Goal: Task Accomplishment & Management: Complete application form

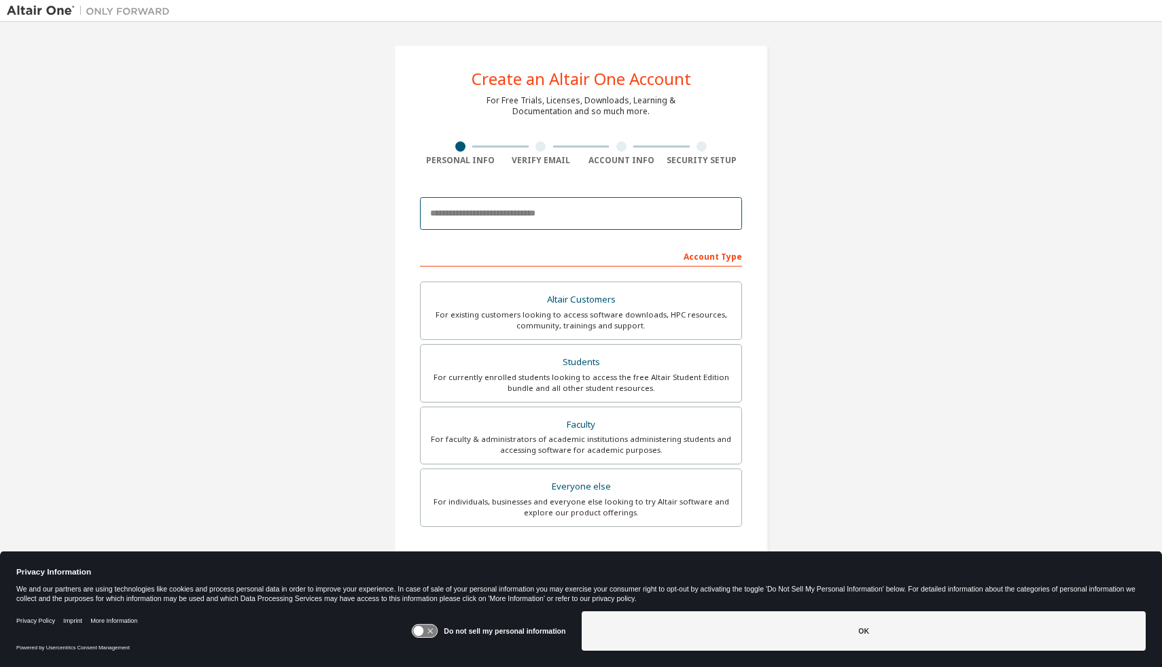
click at [468, 211] on input "email" at bounding box center [581, 213] width 322 height 33
type input "**********"
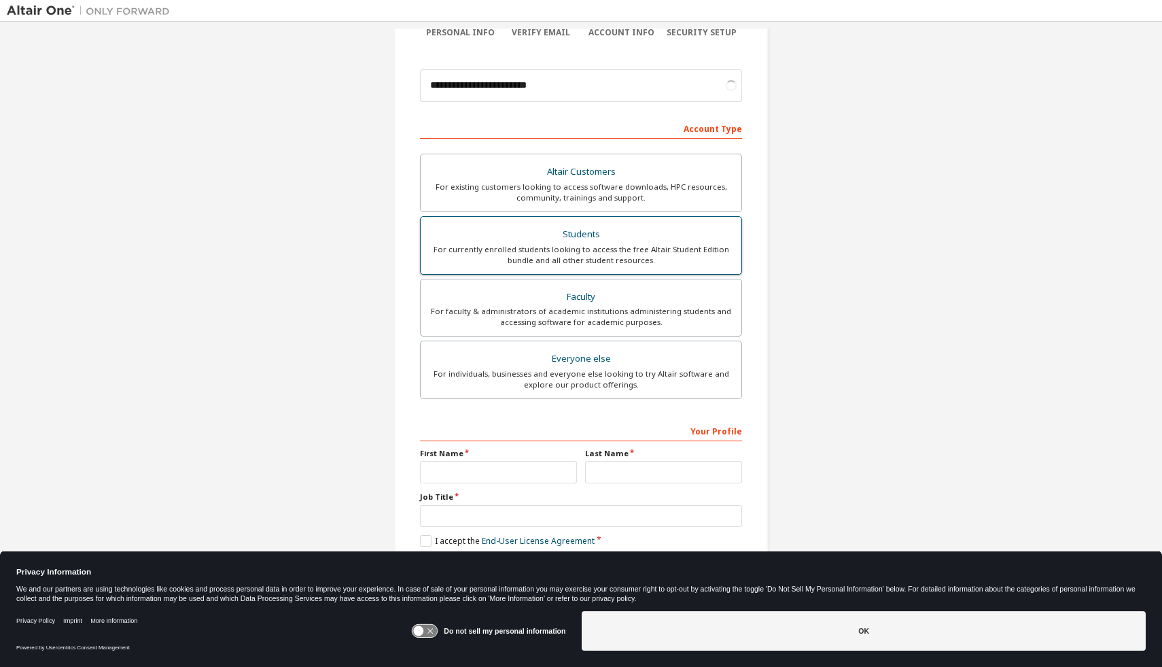
click at [600, 249] on div "For currently enrolled students looking to access the free Altair Student Editi…" at bounding box center [581, 255] width 305 height 22
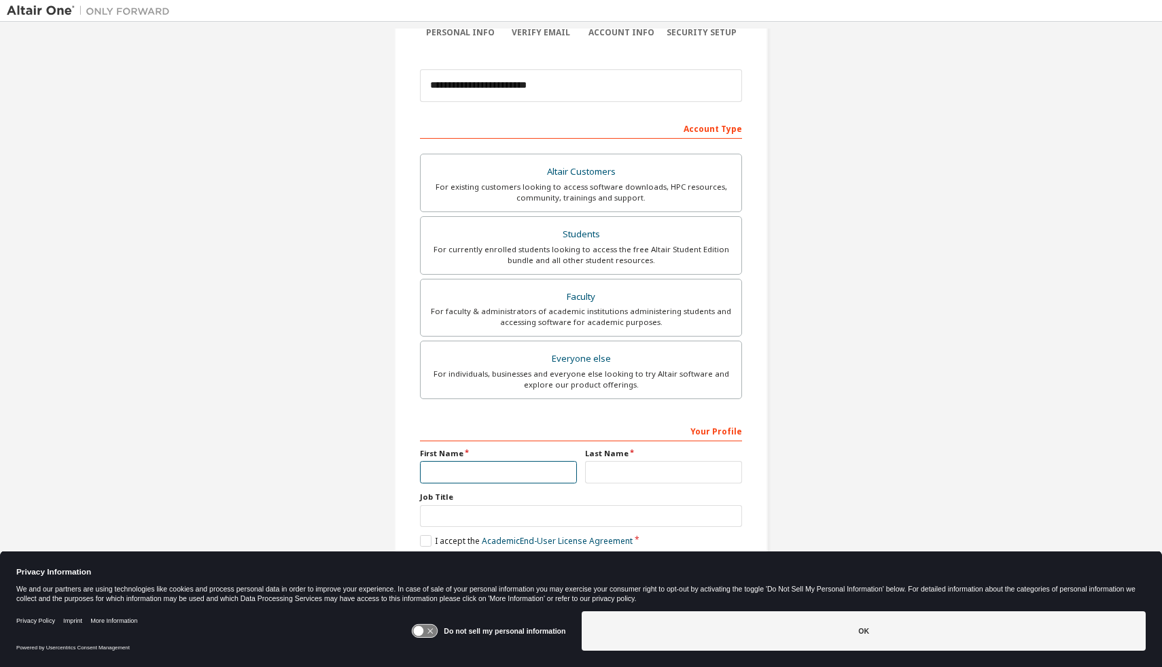
click at [490, 475] on input "text" at bounding box center [498, 472] width 157 height 22
click at [472, 472] on input "text" at bounding box center [498, 472] width 157 height 22
type input "******"
click at [619, 465] on input "text" at bounding box center [663, 472] width 157 height 22
type input "*****"
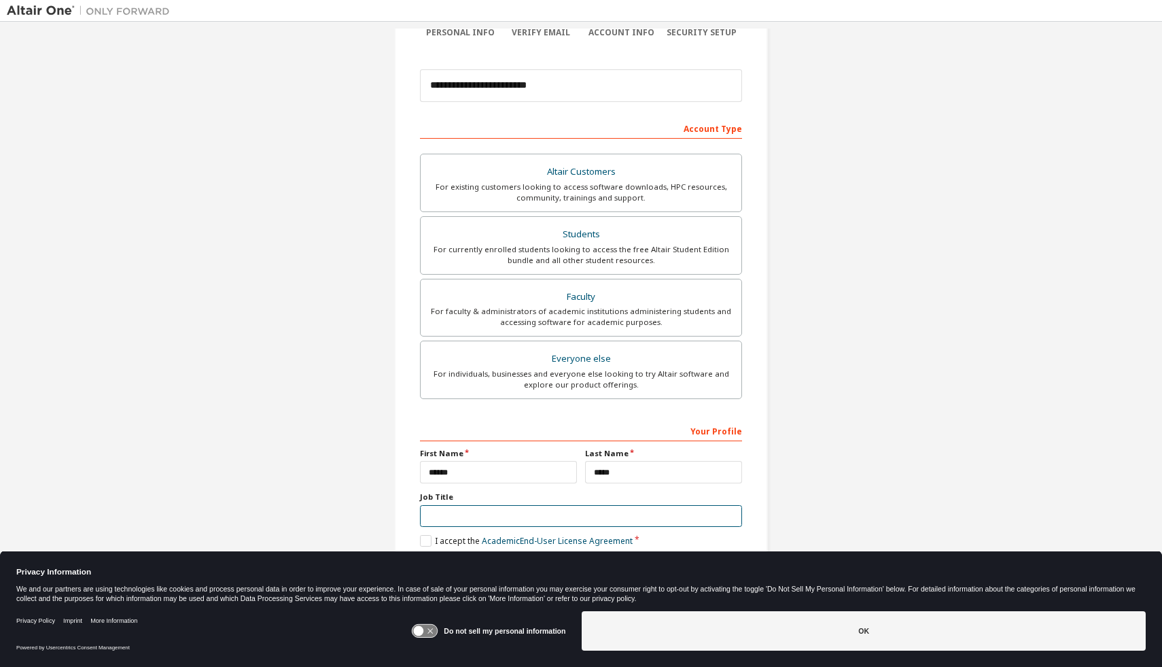
click at [469, 521] on input "text" at bounding box center [581, 516] width 322 height 22
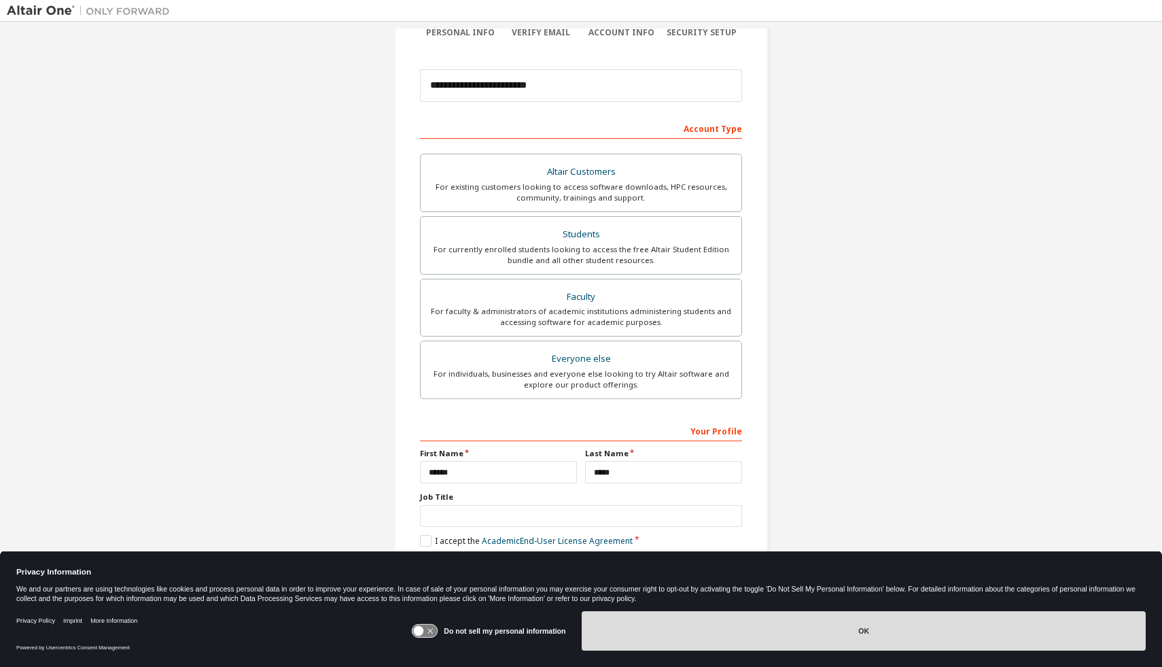
click at [736, 625] on button "OK" at bounding box center [864, 630] width 564 height 39
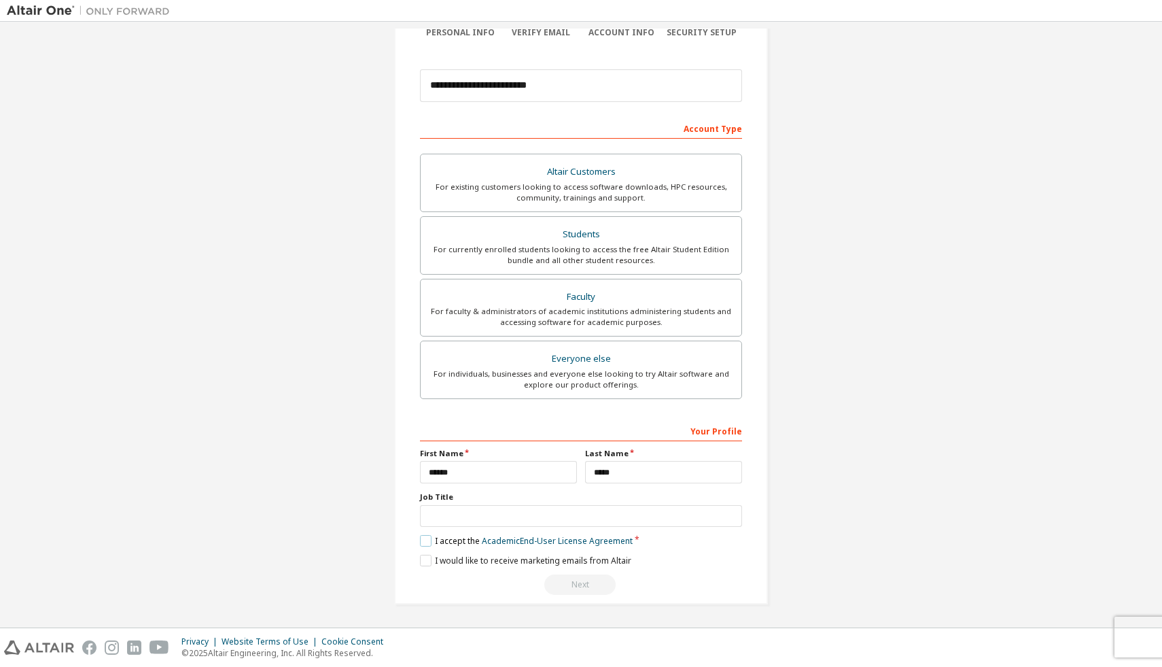
click at [464, 539] on label "I accept the Academic End-User License Agreement" at bounding box center [526, 541] width 213 height 12
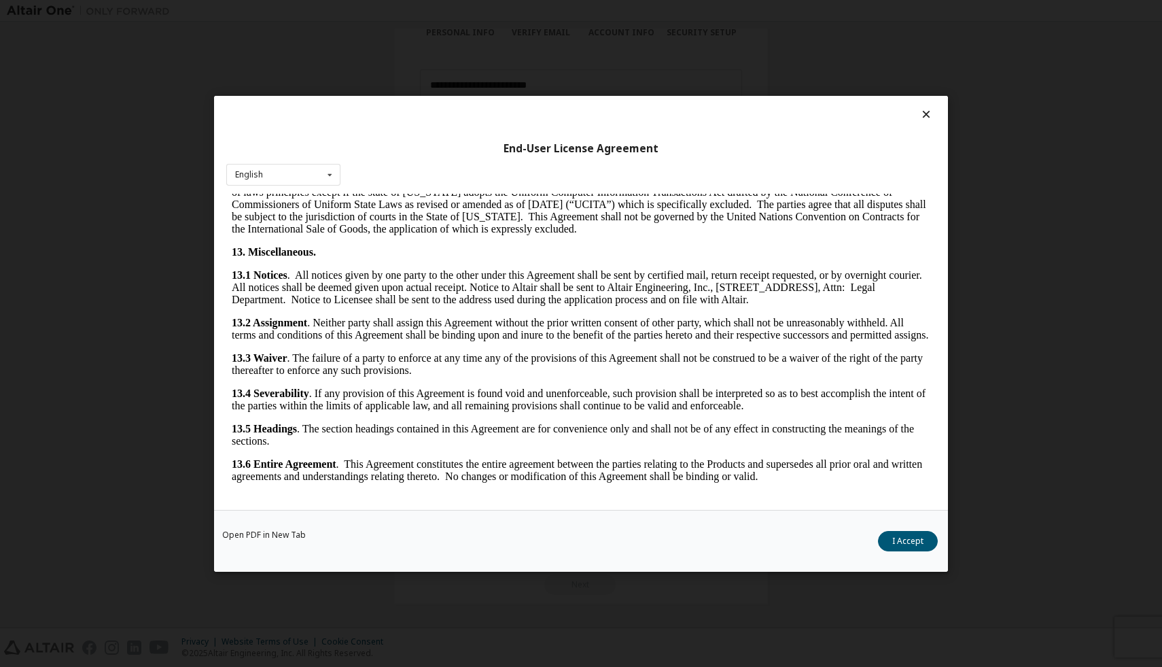
scroll to position [2913, 0]
click at [901, 537] on button "I Accept" at bounding box center [908, 540] width 60 height 20
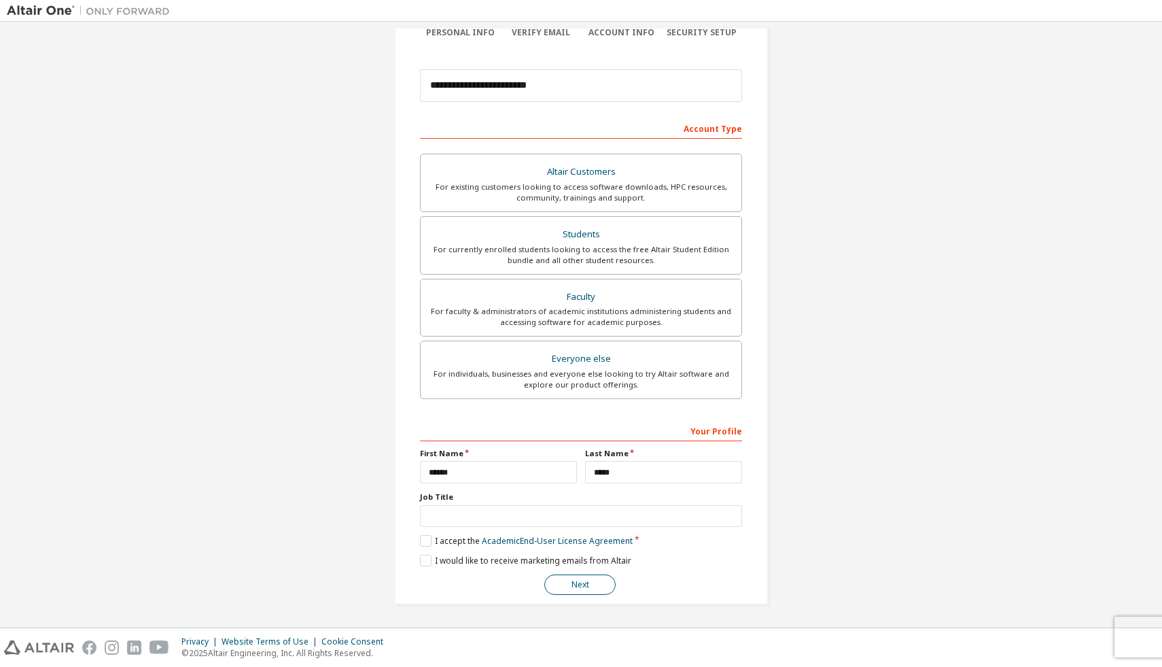
click at [584, 584] on button "Next" at bounding box center [580, 584] width 71 height 20
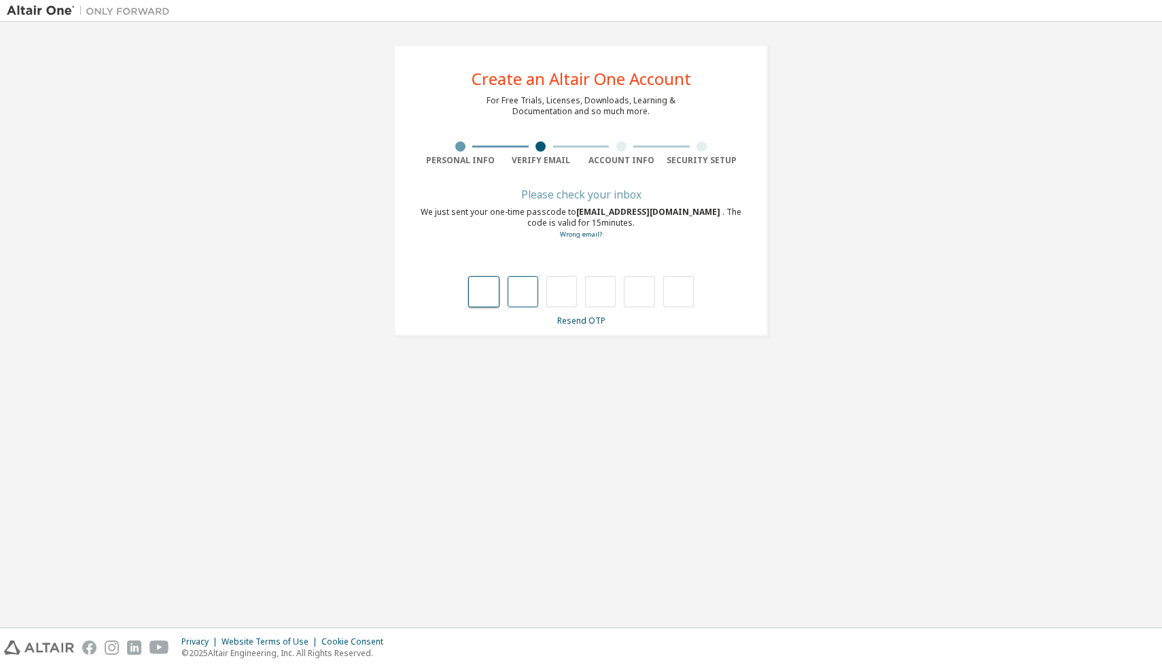
type input "*"
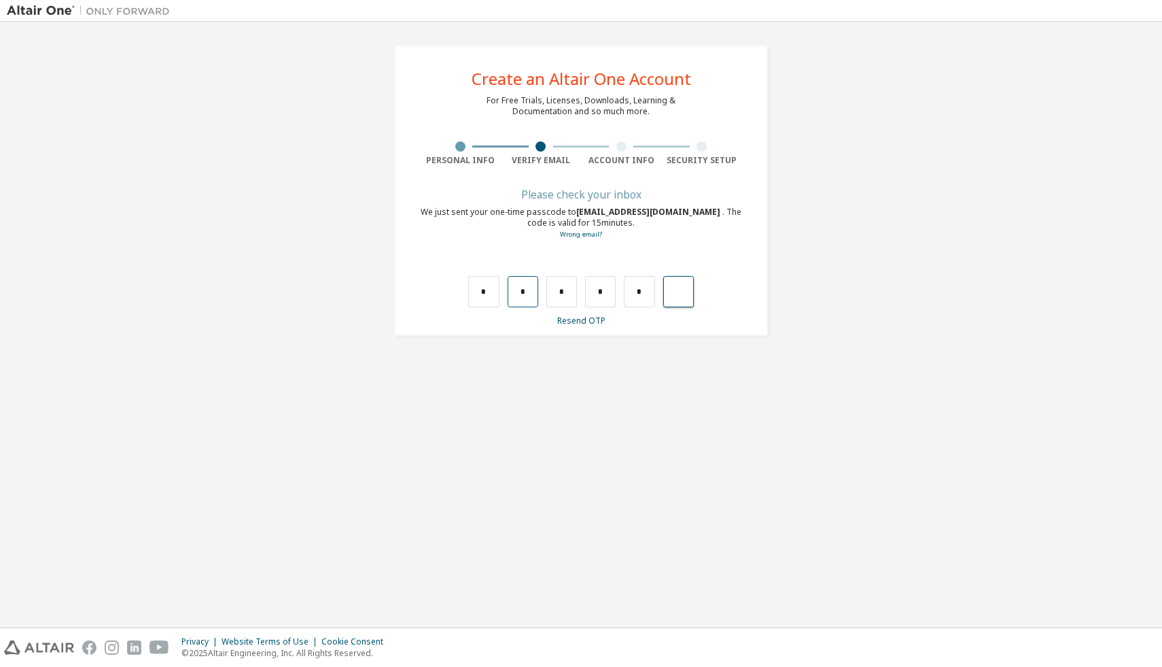
type input "*"
